Goal: Transaction & Acquisition: Purchase product/service

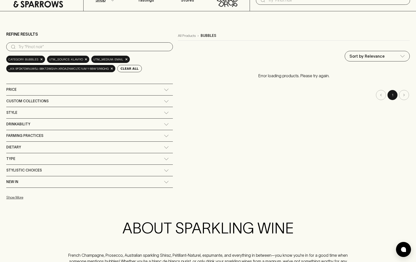
scroll to position [23, 0]
click at [405, 95] on li "pagination navigation" at bounding box center [404, 95] width 12 height 10
click at [34, 59] on span "Category: bubbles" at bounding box center [23, 59] width 30 height 5
click at [44, 93] on div "Price" at bounding box center [85, 90] width 158 height 6
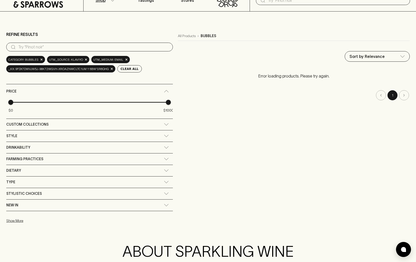
click at [100, 100] on span "$0 $1000" at bounding box center [90, 102] width 158 height 8
type input "571"
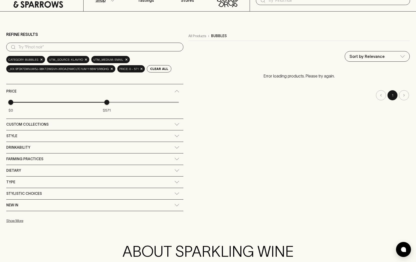
click at [172, 122] on div "Custom Collections" at bounding box center [90, 124] width 168 height 6
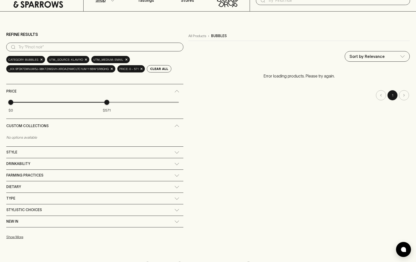
click at [174, 149] on div "Style" at bounding box center [94, 151] width 177 height 11
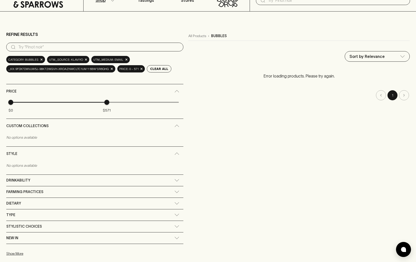
click at [179, 182] on div "Drinkability" at bounding box center [94, 179] width 177 height 11
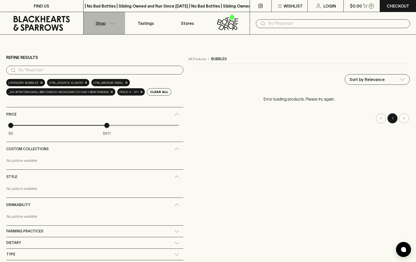
click at [100, 22] on p "Shop" at bounding box center [101, 23] width 10 height 6
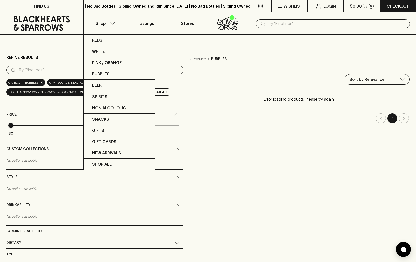
click at [102, 22] on div at bounding box center [208, 131] width 416 height 262
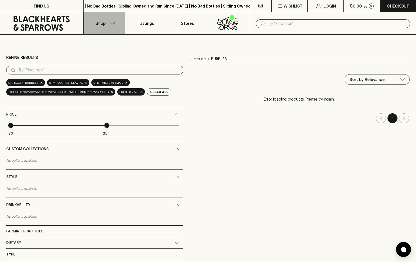
click at [102, 22] on p "Shop" at bounding box center [101, 23] width 10 height 6
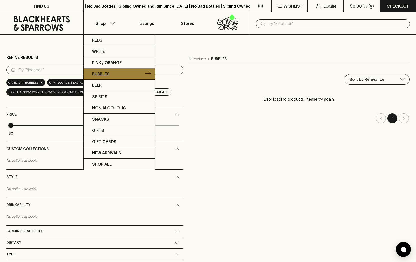
click at [109, 75] on p "Bubbles" at bounding box center [101, 74] width 18 height 6
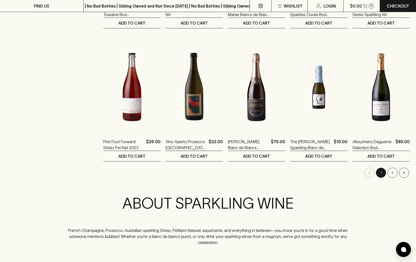
scroll to position [456, 0]
click at [403, 171] on icon "Go to next page" at bounding box center [404, 172] width 5 height 5
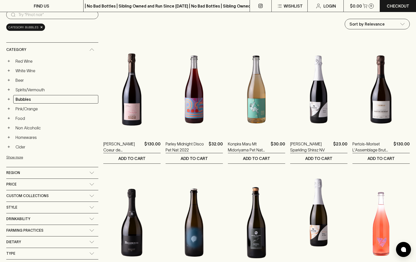
scroll to position [55, 0]
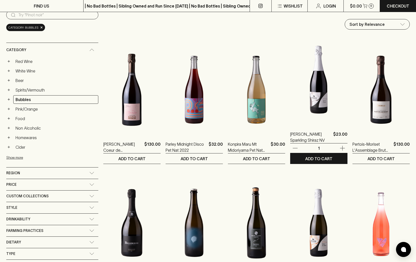
click at [307, 100] on img at bounding box center [318, 80] width 57 height 88
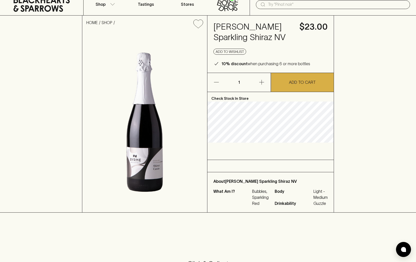
scroll to position [15, 0]
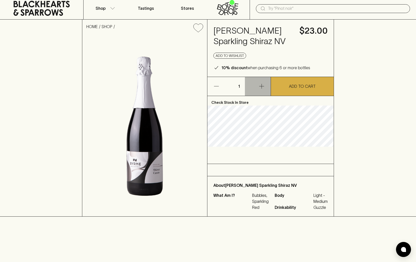
click at [260, 85] on icon "button" at bounding box center [262, 86] width 6 height 6
click at [261, 85] on icon "button" at bounding box center [262, 86] width 6 height 6
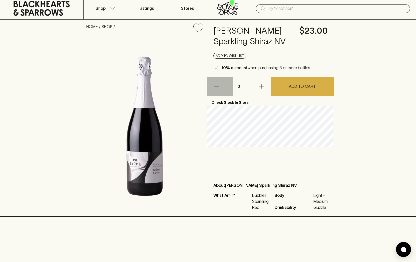
click at [219, 84] on icon "button" at bounding box center [216, 86] width 6 height 6
click at [261, 86] on icon "button" at bounding box center [262, 86] width 6 height 6
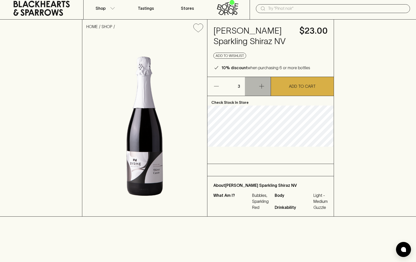
click at [261, 86] on icon "button" at bounding box center [262, 86] width 6 height 6
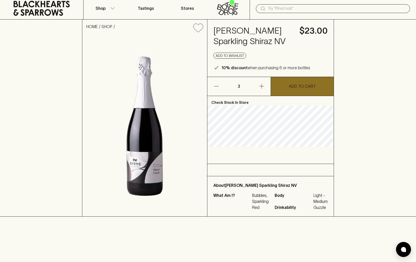
click at [309, 89] on button "ADD TO CART" at bounding box center [302, 86] width 63 height 19
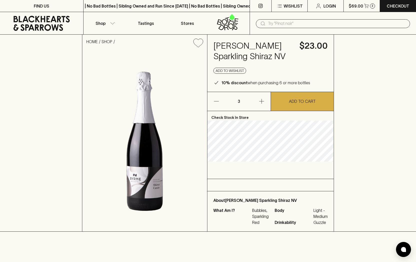
scroll to position [0, 0]
click at [101, 24] on p "Shop" at bounding box center [101, 23] width 10 height 6
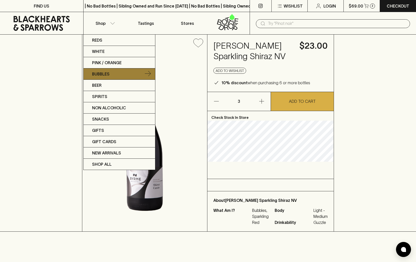
click at [108, 70] on link "Bubbles" at bounding box center [120, 73] width 72 height 11
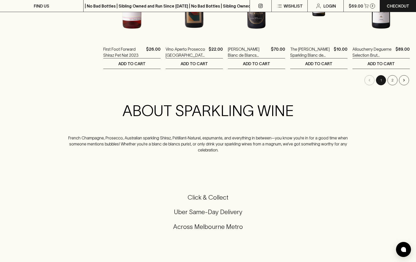
scroll to position [549, 0]
click at [391, 80] on button "2" at bounding box center [393, 80] width 10 height 10
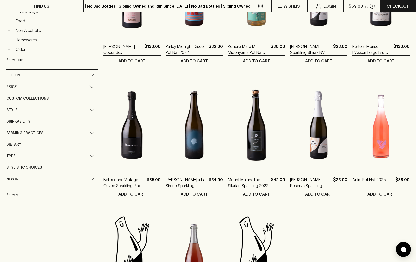
scroll to position [152, 0]
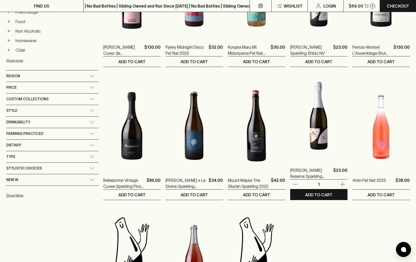
click at [313, 134] on img at bounding box center [318, 116] width 57 height 88
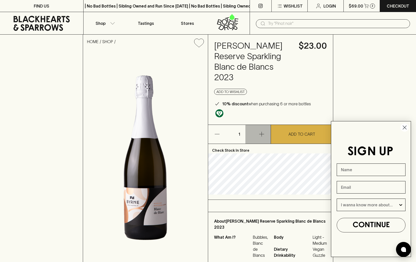
click at [262, 131] on icon "button" at bounding box center [262, 134] width 6 height 6
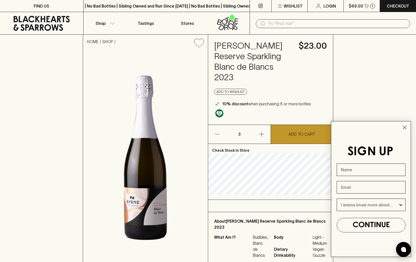
click at [297, 131] on p "ADD TO CART" at bounding box center [302, 134] width 27 height 6
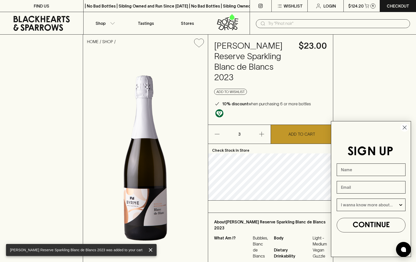
click at [405, 128] on icon "Close dialog" at bounding box center [405, 128] width 4 height 4
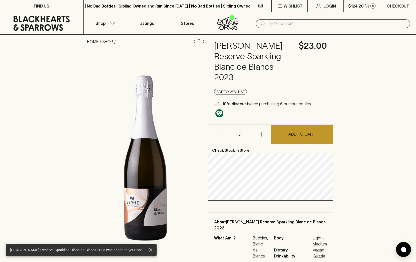
click at [396, 6] on p "Checkout" at bounding box center [398, 6] width 23 height 6
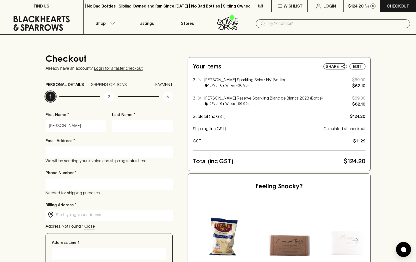
type input "[PERSON_NAME]"
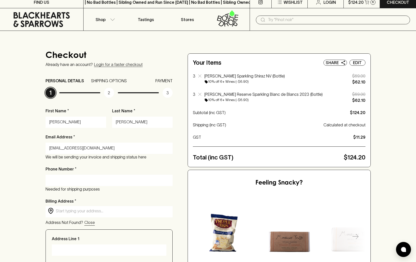
type input "[EMAIL_ADDRESS][DOMAIN_NAME]"
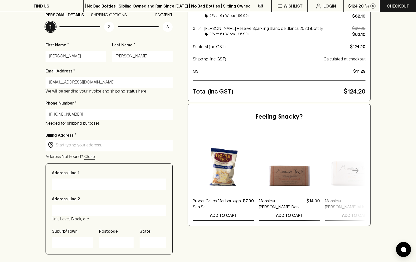
scroll to position [70, 0]
type input "[PHONE_NUMBER]"
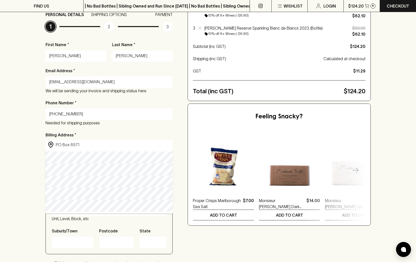
click at [82, 145] on input "PO Box 6571" at bounding box center [113, 145] width 115 height 6
drag, startPoint x: 84, startPoint y: 145, endPoint x: 53, endPoint y: 144, distance: 30.6
click at [53, 144] on div "​ PO Box 6571 ​" at bounding box center [109, 145] width 127 height 10
type input "[STREET_ADDRESS][PERSON_NAME]"
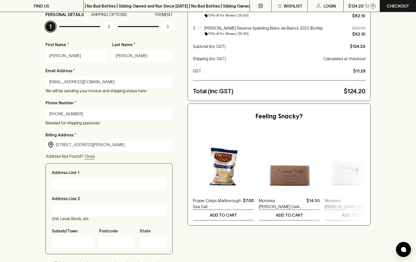
type input "[STREET_ADDRESS][PERSON_NAME]"
type input "Cannum"
type input "3393"
type input "Victoria"
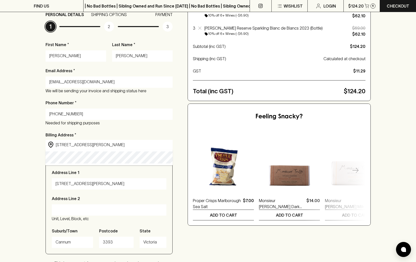
drag, startPoint x: 75, startPoint y: 145, endPoint x: 150, endPoint y: 146, distance: 74.4
click at [150, 146] on input "[STREET_ADDRESS][PERSON_NAME]" at bounding box center [113, 145] width 115 height 6
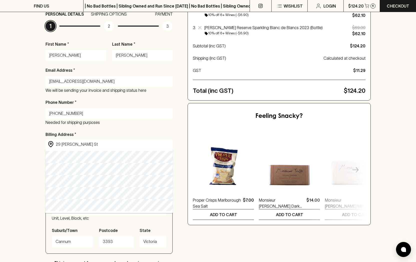
scroll to position [70, 0]
type input "[STREET_ADDRESS][PERSON_NAME]"
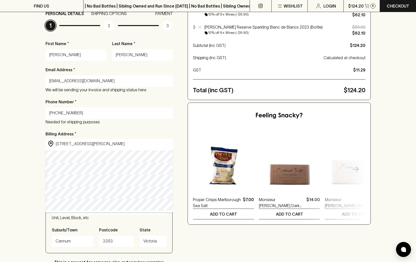
type input "[STREET_ADDRESS][PERSON_NAME]"
type input "West Mackay"
type input "4740"
type input "[GEOGRAPHIC_DATA]"
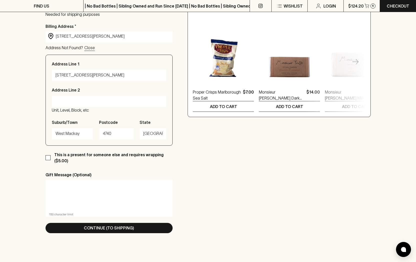
scroll to position [179, 0]
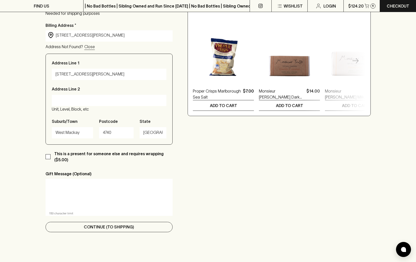
click at [117, 224] on p "Continue (To Shipping)" at bounding box center [109, 226] width 50 height 6
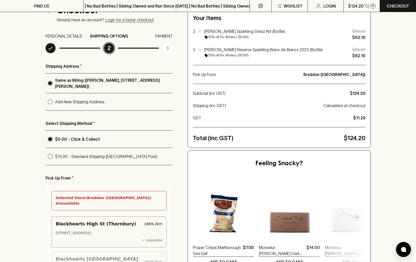
scroll to position [49, 0]
click at [50, 156] on input "$15.00 - Standard Shipping ([GEOGRAPHIC_DATA] Post)" at bounding box center [51, 156] width 10 height 10
radio input "true"
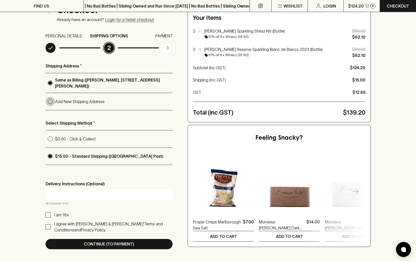
click at [51, 101] on input "Add New Shipping Address" at bounding box center [51, 102] width 10 height 10
radio input "true"
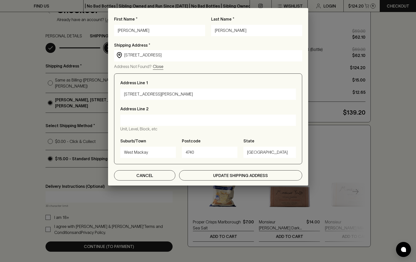
type input "[STREET_ADDRESS]"
click at [222, 175] on p "Update Shipping Address" at bounding box center [240, 175] width 55 height 6
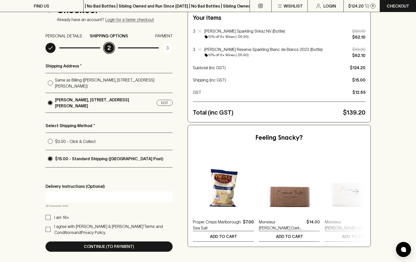
click at [49, 214] on input "I am 18+" at bounding box center [48, 216] width 5 height 5
checkbox input "true"
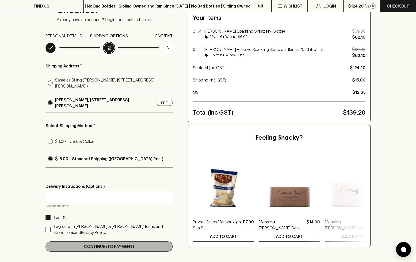
click at [93, 246] on p "Continue (To Payment)" at bounding box center [109, 246] width 50 height 6
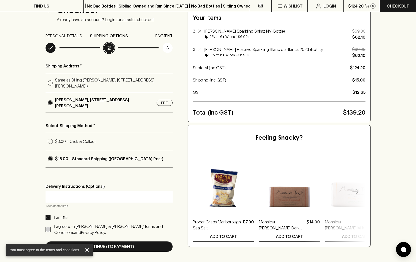
click at [49, 228] on input "I agree with [PERSON_NAME] & [PERSON_NAME]’ Terms and Conditions and Privacy Po…" at bounding box center [48, 228] width 5 height 5
checkbox input "true"
click at [108, 244] on p "Continue (To Payment)" at bounding box center [109, 246] width 50 height 6
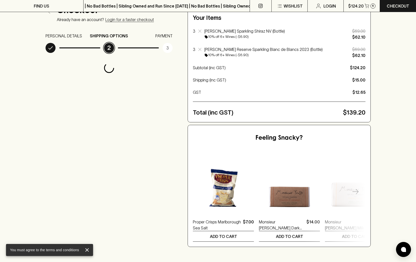
scroll to position [0, 0]
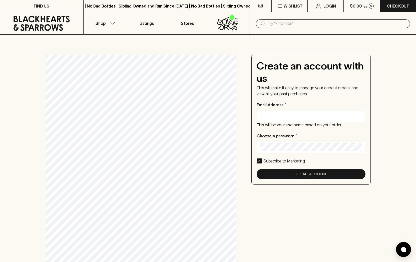
click at [267, 118] on input "Email Address *" at bounding box center [311, 116] width 101 height 8
type input "[EMAIL_ADDRESS][DOMAIN_NAME]"
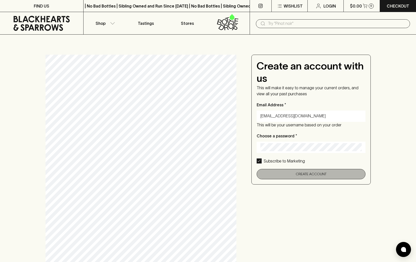
click at [304, 173] on button "Create Account" at bounding box center [311, 174] width 109 height 10
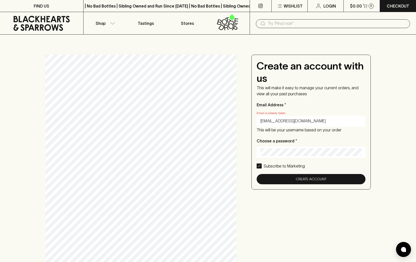
click at [249, 150] on div "Create an account with us This will make it easy to manage your current orders,…" at bounding box center [208, 194] width 325 height 279
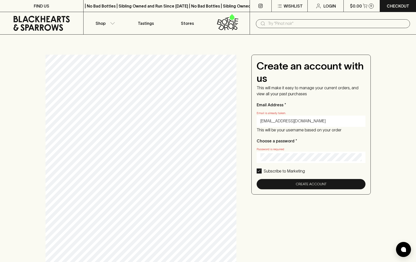
click at [303, 198] on div "Create an account with us This will make it easy to manage your current orders,…" at bounding box center [208, 194] width 325 height 279
click at [330, 5] on p "Login" at bounding box center [330, 6] width 13 height 6
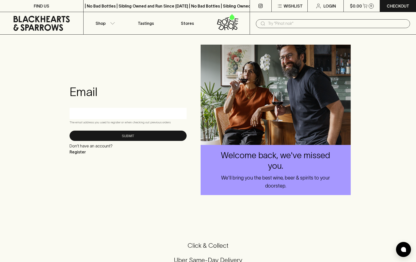
click at [134, 114] on input "text" at bounding box center [128, 113] width 110 height 8
type input "[EMAIL_ADDRESS][DOMAIN_NAME]"
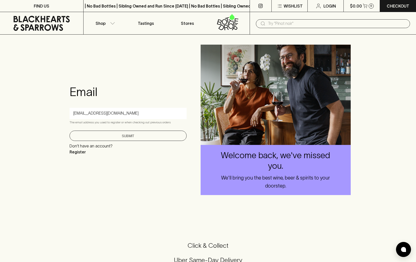
click at [133, 140] on button "Submit" at bounding box center [128, 135] width 117 height 10
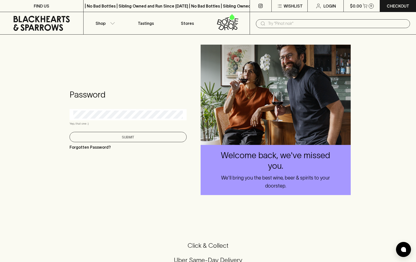
click at [132, 136] on button "Submit" at bounding box center [128, 137] width 117 height 10
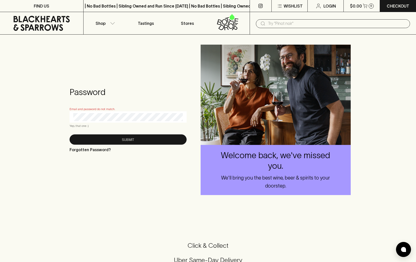
click at [69, 116] on div "Password Email and password do not match. Yep, that one :) Submit Forgotten Pas…" at bounding box center [128, 120] width 125 height 90
click at [85, 148] on p "Forgotten Password?" at bounding box center [90, 149] width 41 height 6
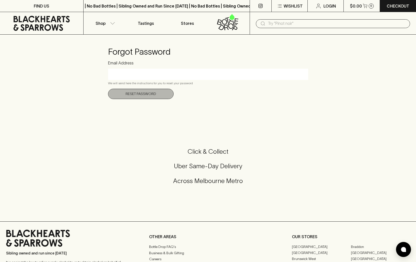
click at [138, 95] on button "Reset Password" at bounding box center [141, 94] width 66 height 10
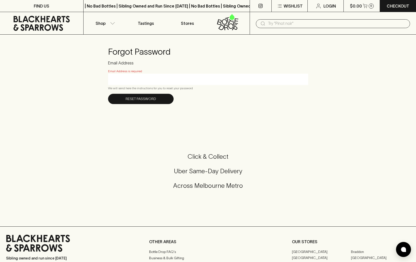
click at [127, 74] on div at bounding box center [208, 79] width 200 height 11
type input "[EMAIL_ADDRESS][DOMAIN_NAME]"
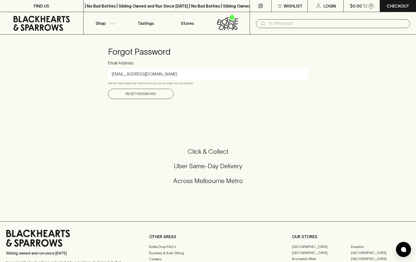
click at [138, 93] on button "Reset Password" at bounding box center [141, 94] width 66 height 10
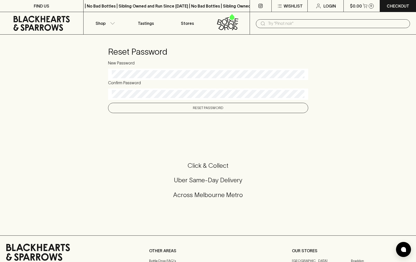
click at [208, 109] on button "Reset Password" at bounding box center [208, 108] width 200 height 10
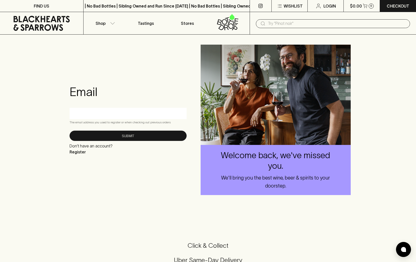
click at [88, 115] on input "text" at bounding box center [128, 113] width 110 height 8
type input "[EMAIL_ADDRESS][DOMAIN_NAME]"
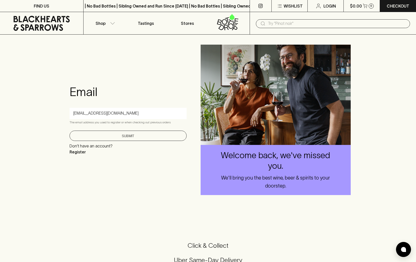
click at [120, 134] on button "Submit" at bounding box center [128, 135] width 117 height 10
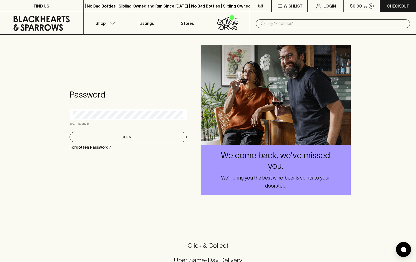
click at [126, 136] on button "Submit" at bounding box center [128, 137] width 117 height 10
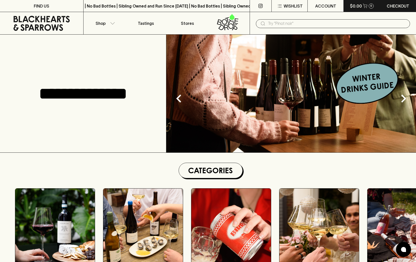
click at [363, 5] on icon "button" at bounding box center [365, 6] width 4 height 4
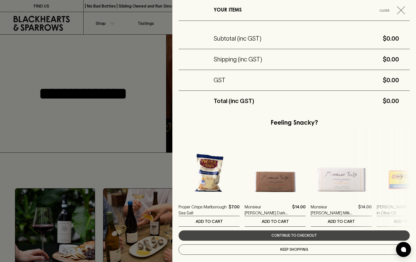
click at [125, 126] on div at bounding box center [208, 131] width 416 height 262
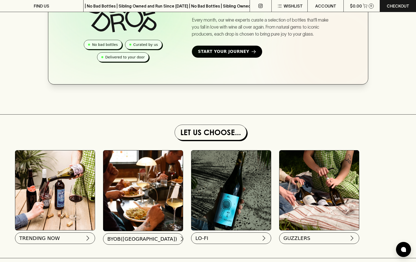
scroll to position [334, 0]
